Goal: Consume media (video, audio)

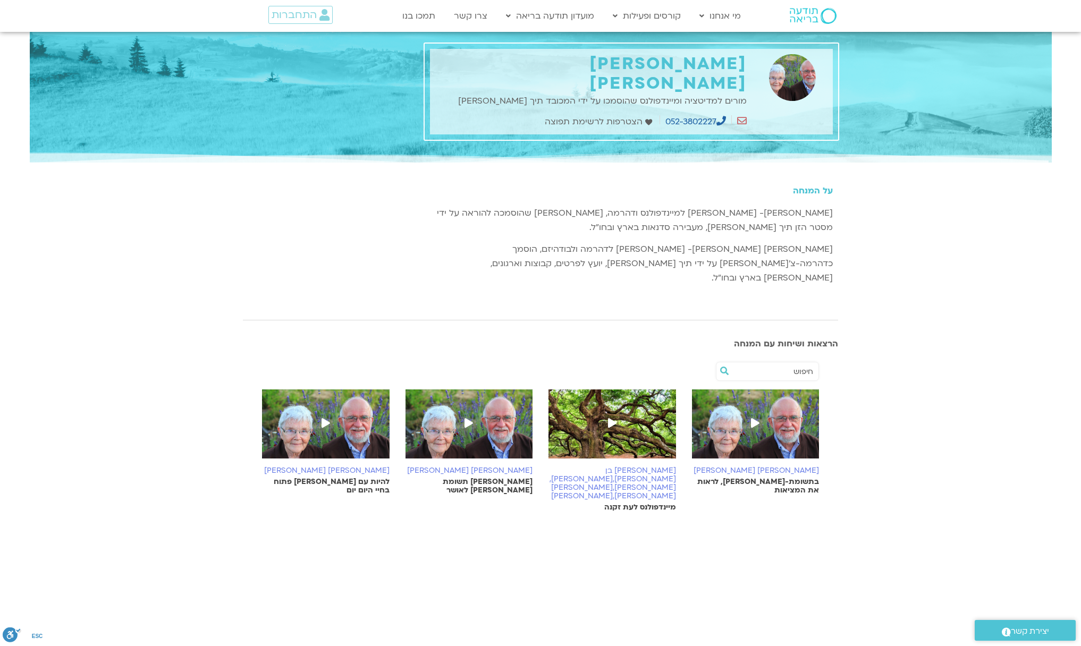
click at [324, 418] on icon at bounding box center [326, 423] width 9 height 10
click at [326, 418] on icon at bounding box center [326, 423] width 9 height 10
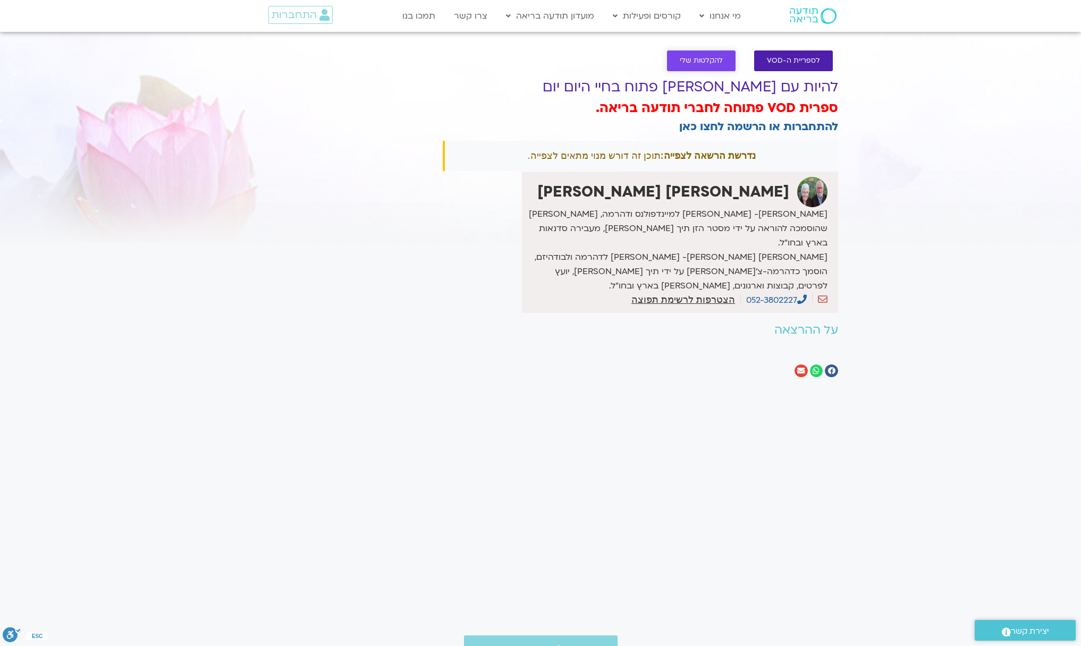
click at [714, 58] on span "להקלטות שלי" at bounding box center [701, 61] width 43 height 8
